Goal: Task Accomplishment & Management: Manage account settings

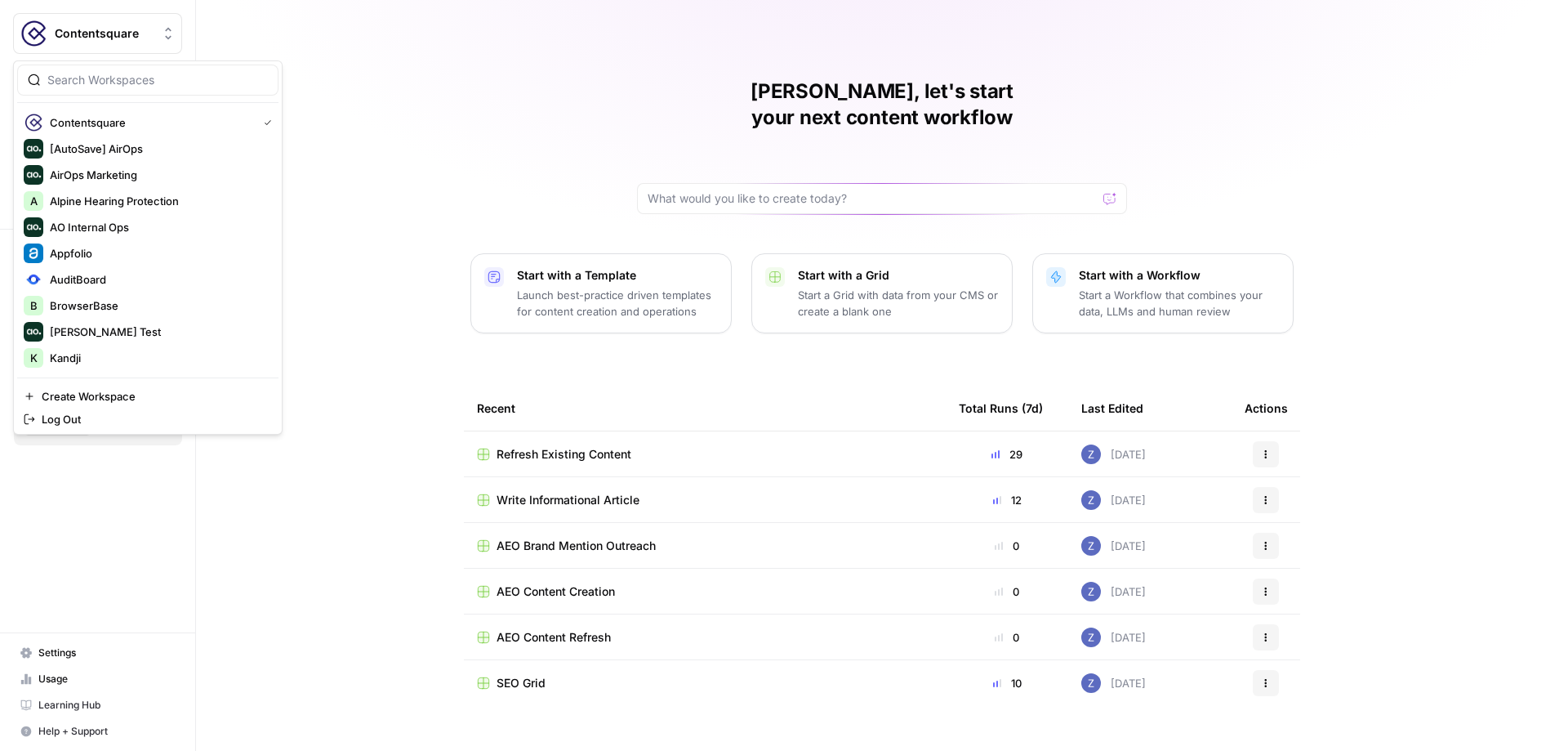
click at [126, 38] on span "Contentsquare" at bounding box center [104, 34] width 99 height 17
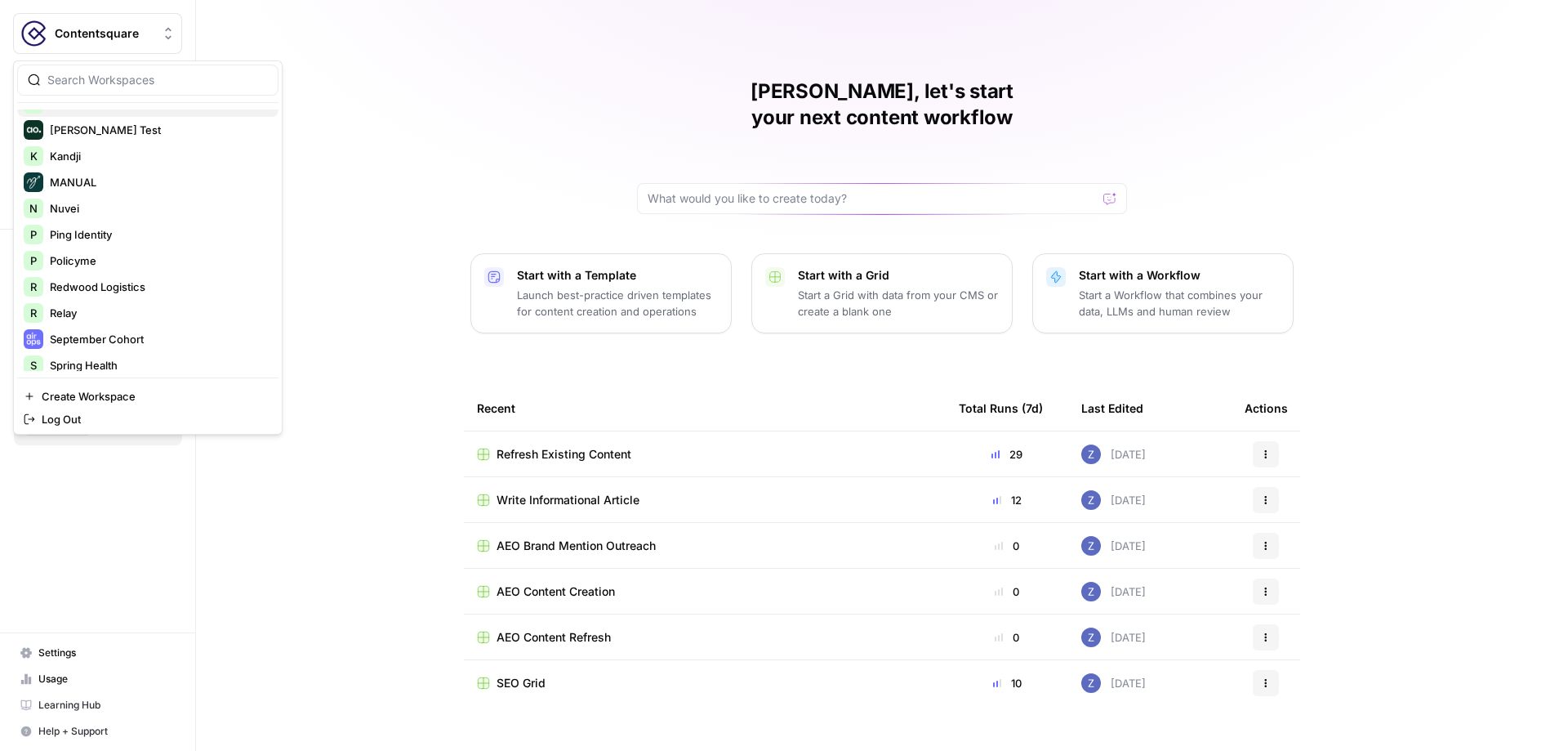
scroll to position [471, 0]
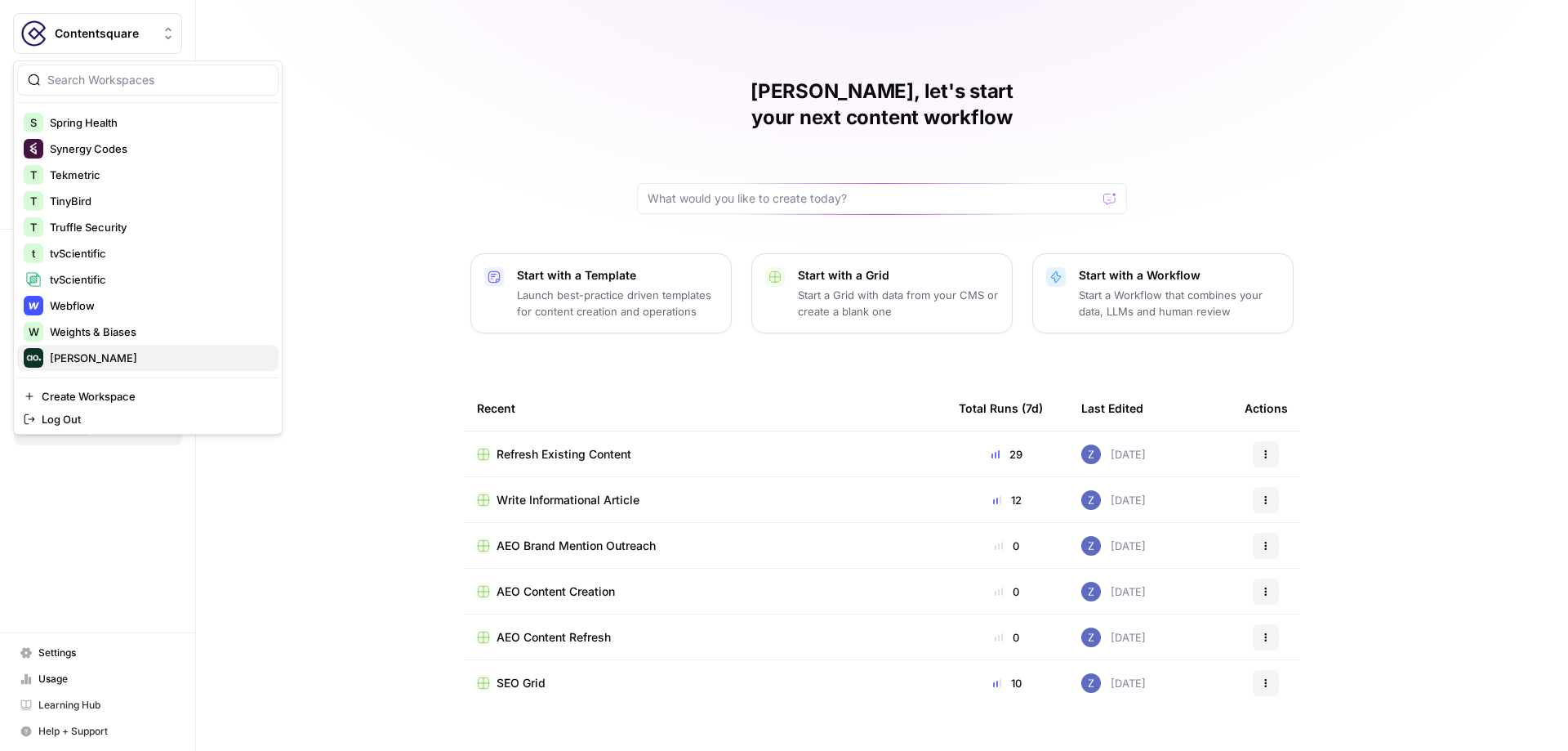
click at [88, 351] on span "[PERSON_NAME]" at bounding box center [158, 358] width 216 height 17
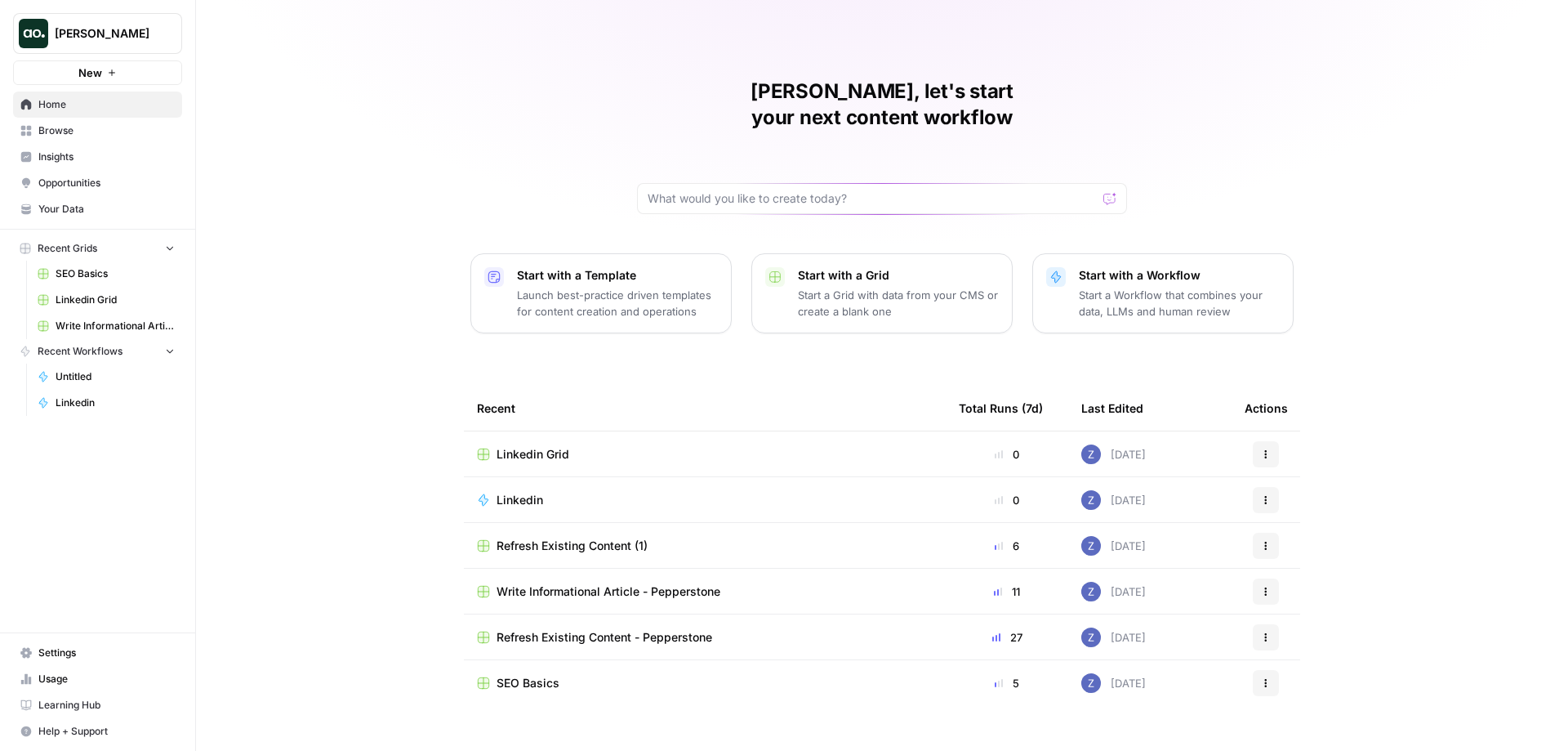
click at [63, 653] on span "Settings" at bounding box center [106, 652] width 137 height 15
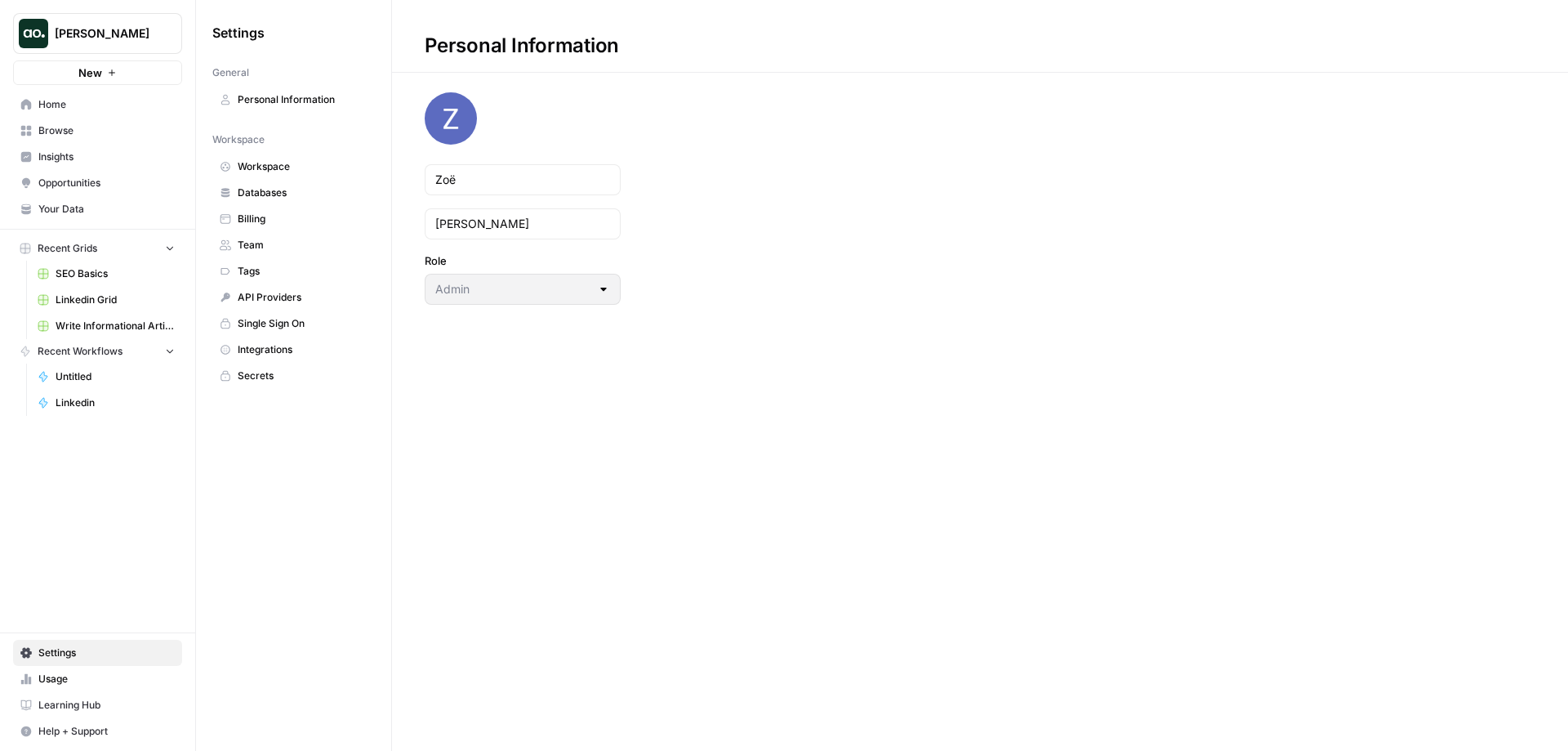
click at [331, 167] on span "Workspace" at bounding box center [302, 167] width 130 height 15
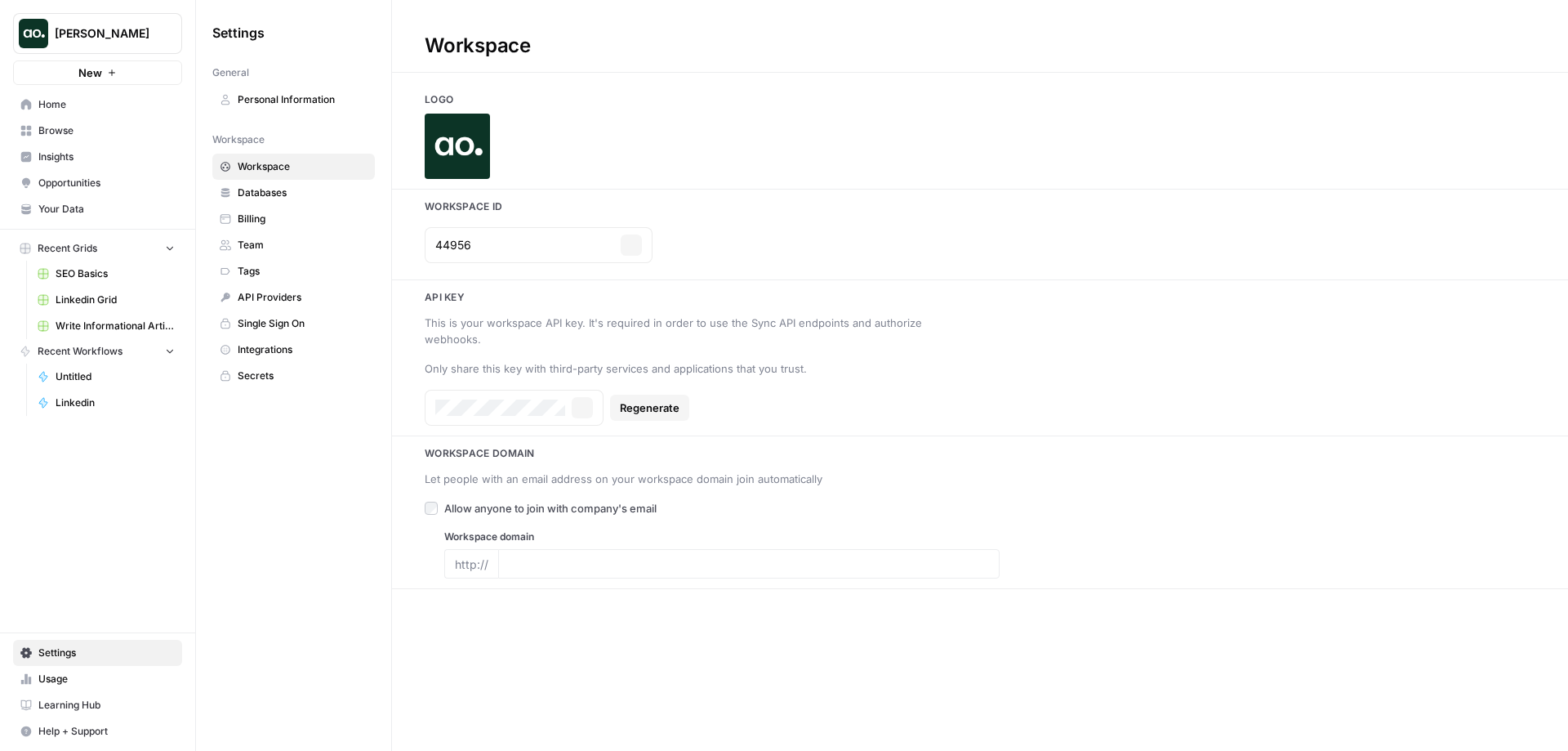
type input "[DOMAIN_NAME]"
click at [626, 246] on icon "button" at bounding box center [631, 245] width 10 height 10
